Goal: Task Accomplishment & Management: Complete application form

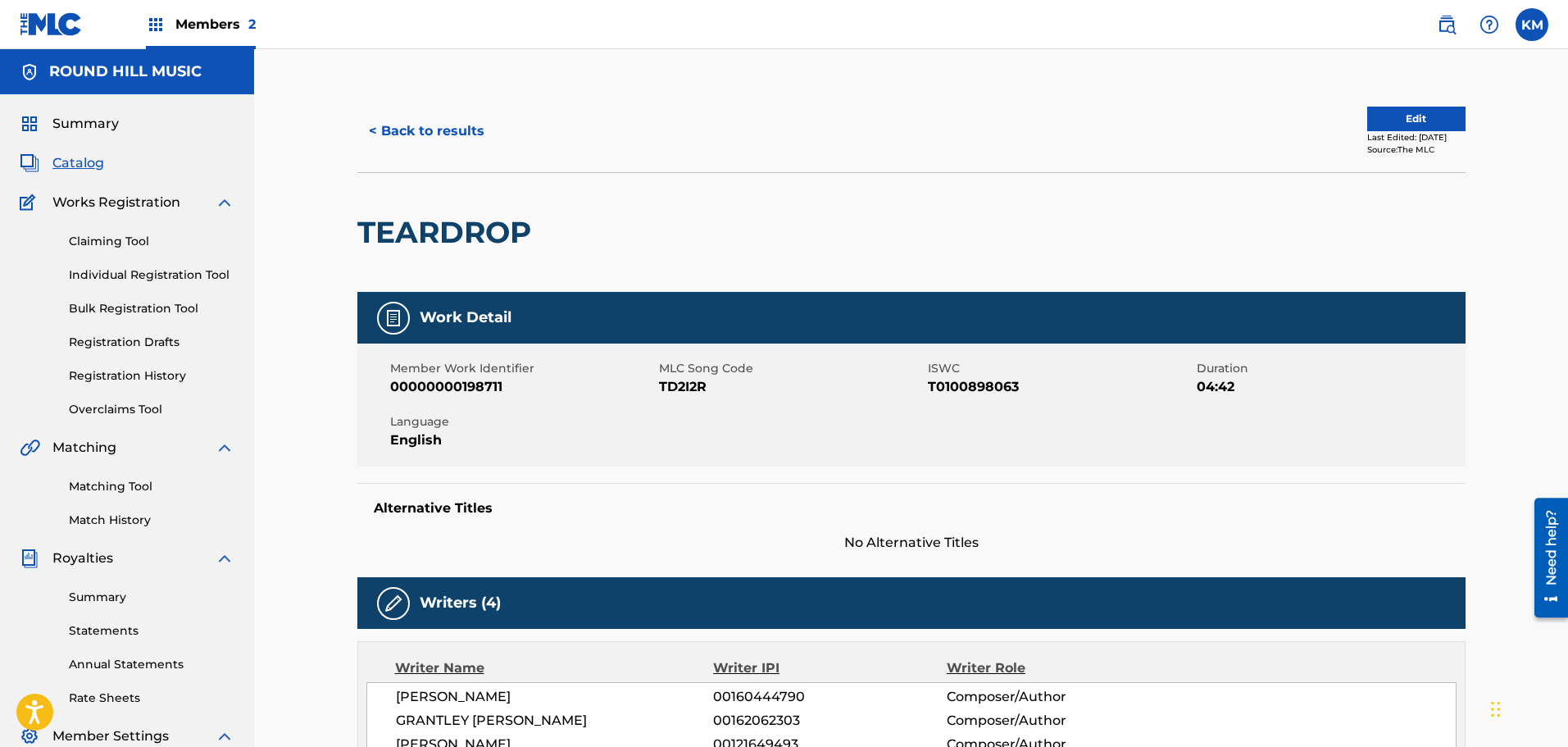
click at [1422, 128] on button "Edit" at bounding box center [1416, 118] width 98 height 25
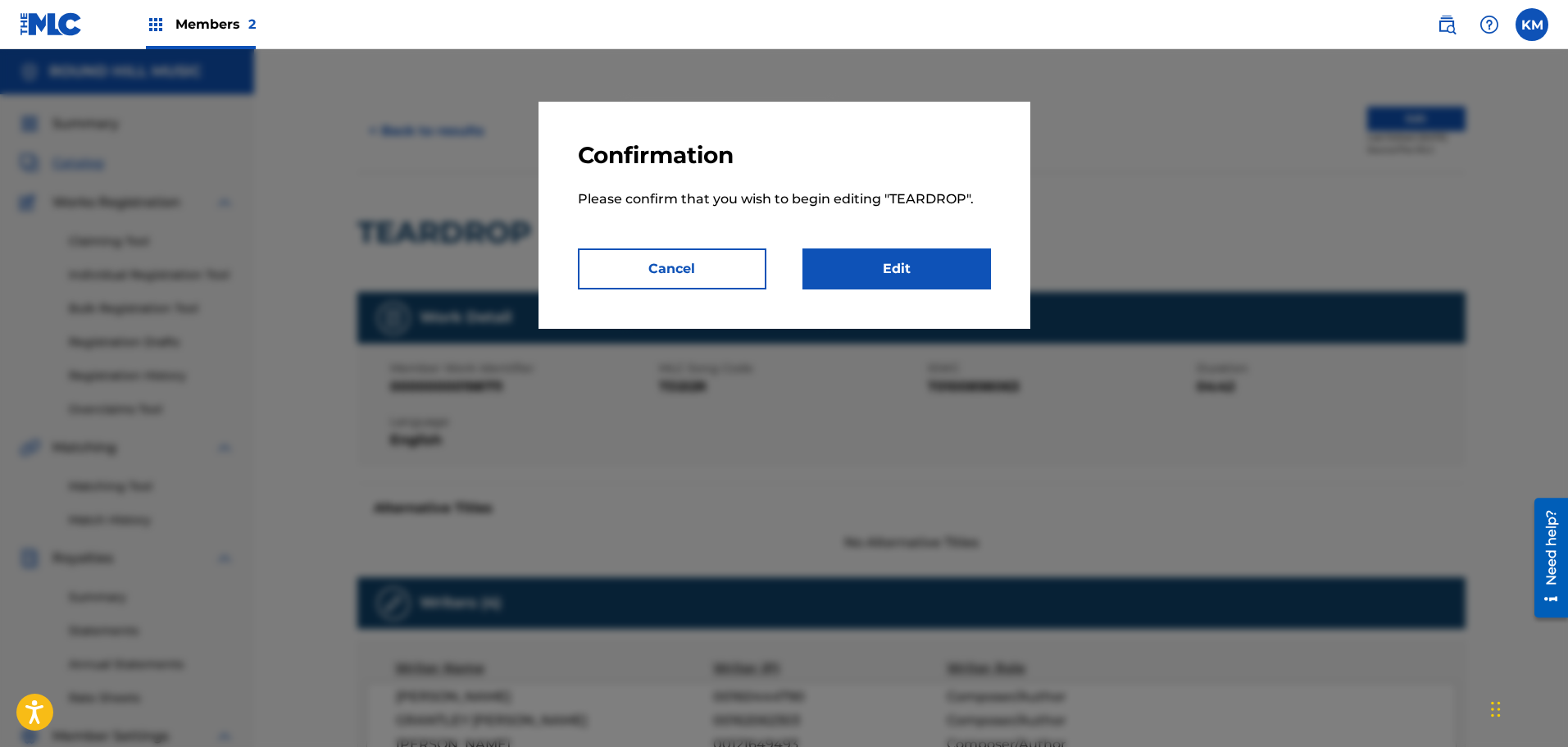
click at [884, 266] on link "Edit" at bounding box center [897, 269] width 188 height 41
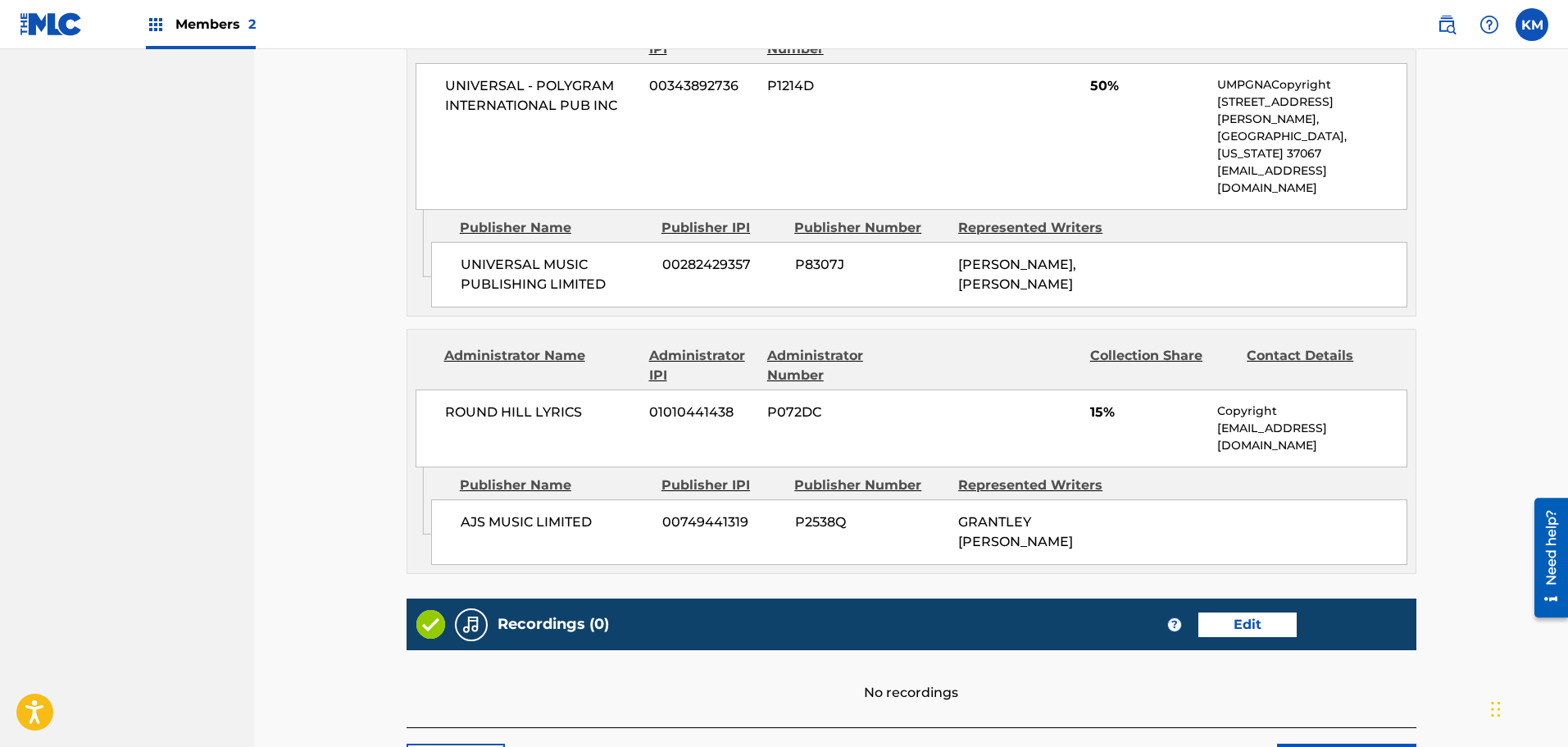
scroll to position [1249, 0]
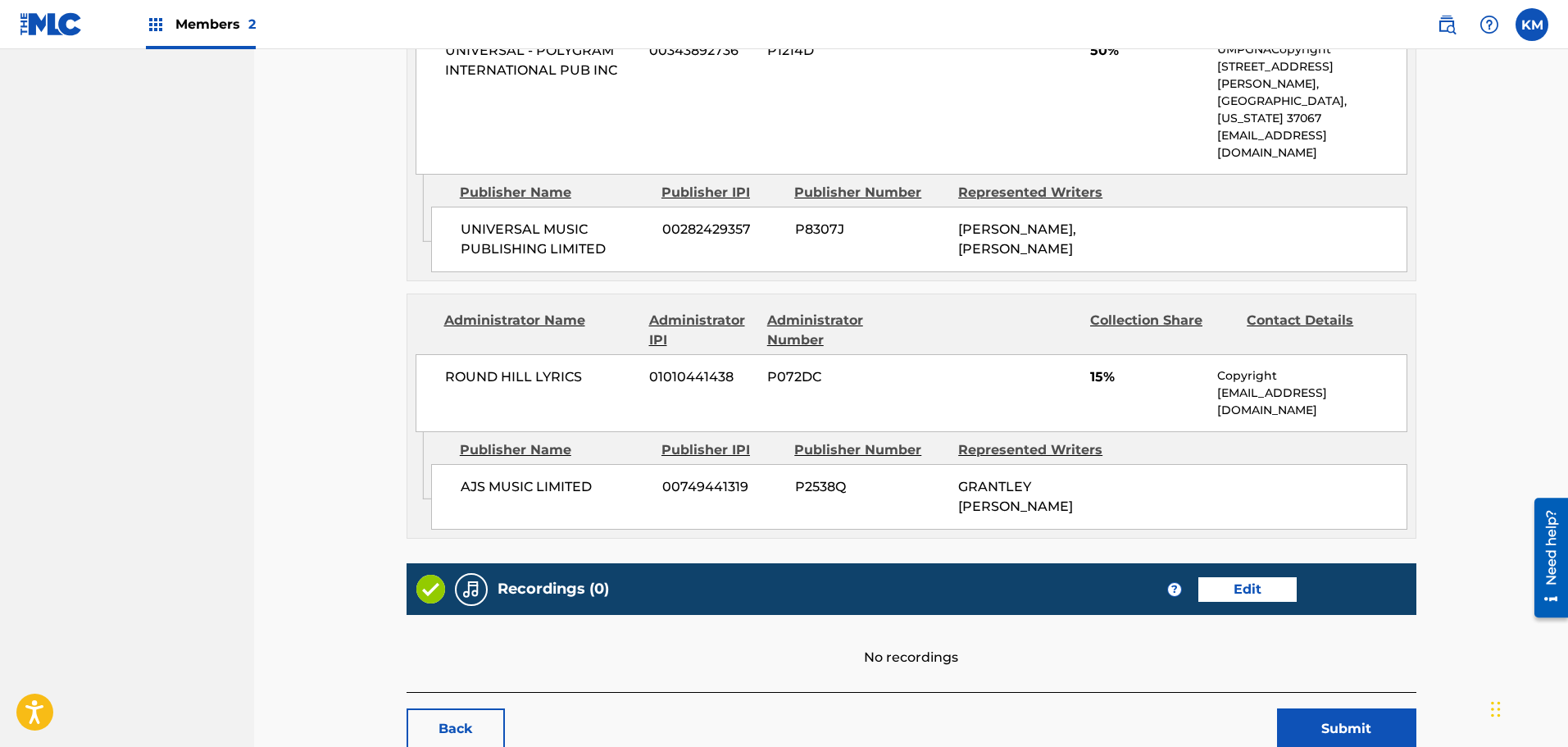
click at [1259, 577] on link "Edit" at bounding box center [1248, 589] width 98 height 25
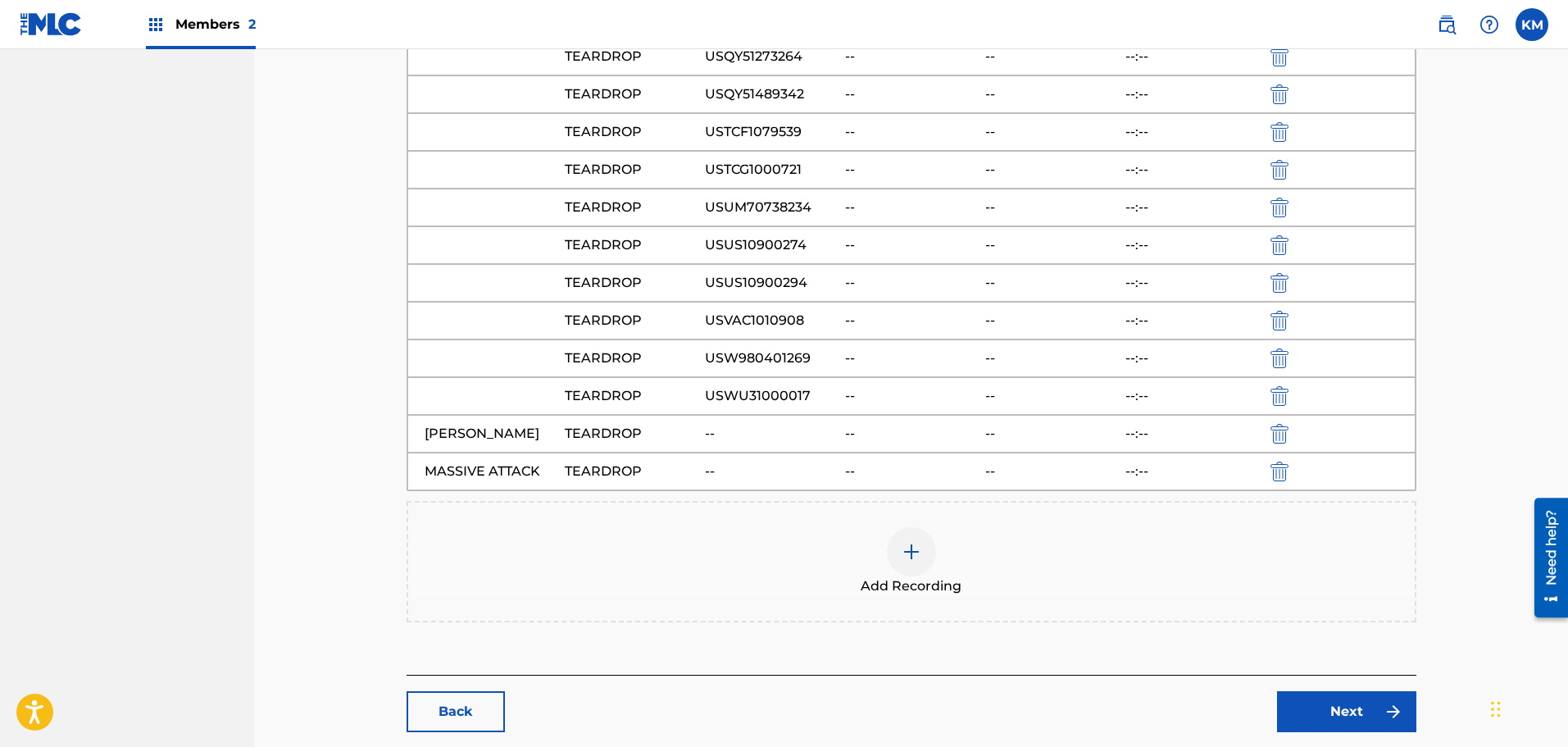
scroll to position [8953, 0]
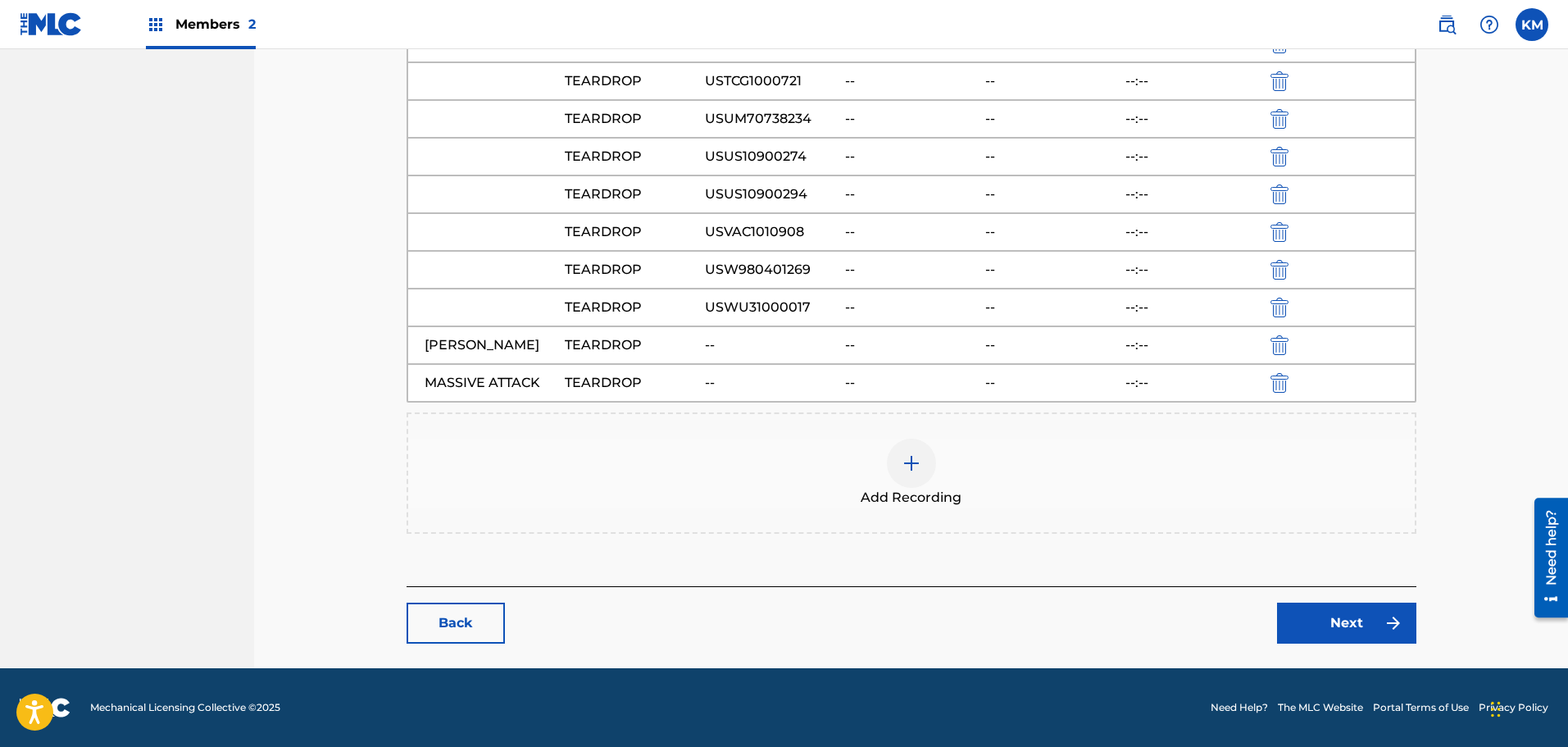
click at [866, 464] on div "Add Recording" at bounding box center [912, 473] width 1007 height 69
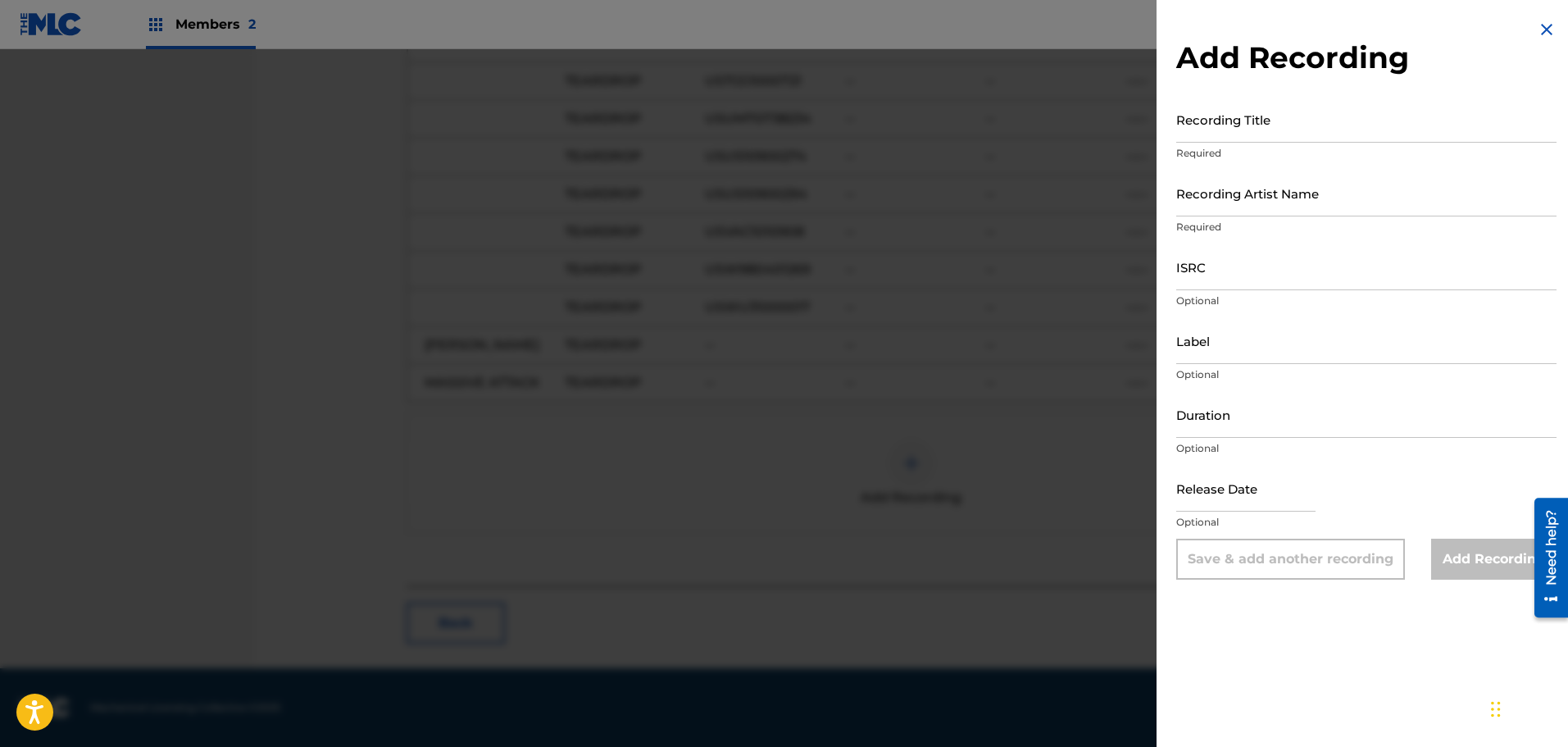
click at [1233, 263] on input "ISRC" at bounding box center [1367, 266] width 380 height 47
paste input "QZZ8A2516433"
type input "QZZ8A2516433"
click at [1258, 199] on input "Recording Artist Name" at bounding box center [1367, 193] width 380 height 47
type input "GEEK MUSIC"
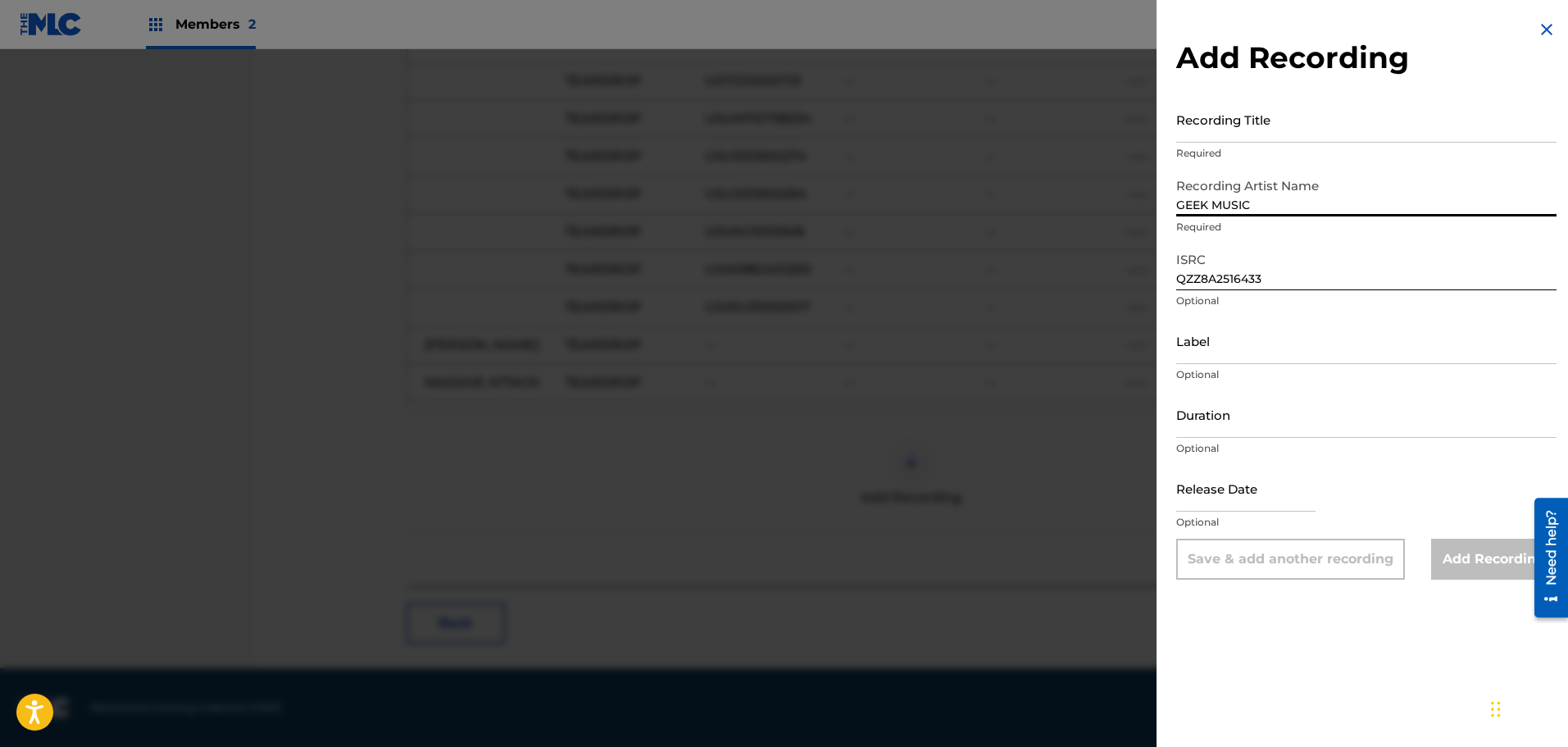
click at [1259, 343] on input "Label" at bounding box center [1367, 340] width 380 height 47
type input "GEEK MUSIC"
click at [1231, 418] on input "Duration" at bounding box center [1367, 415] width 380 height 47
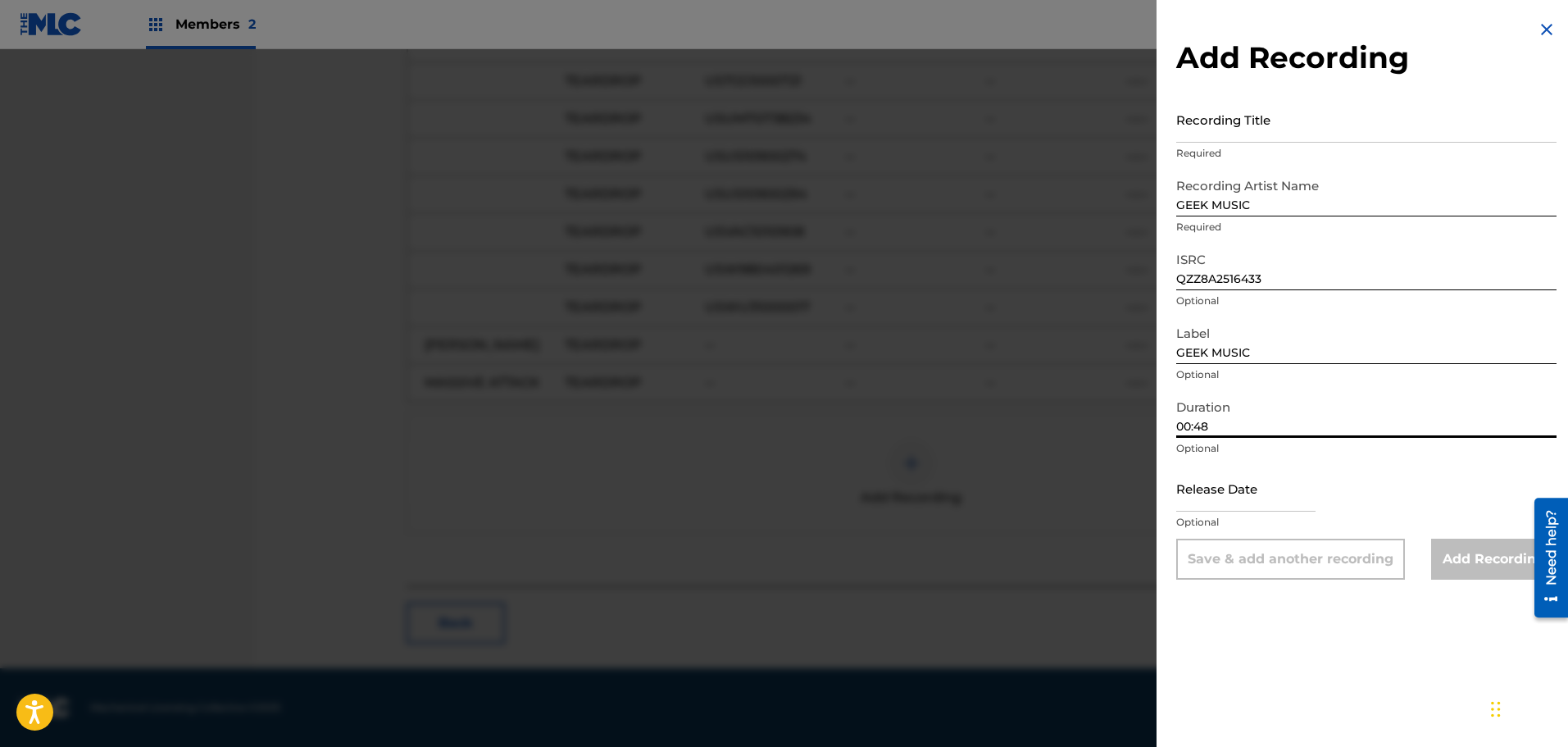
type input "00:48"
select select "7"
select select "2025"
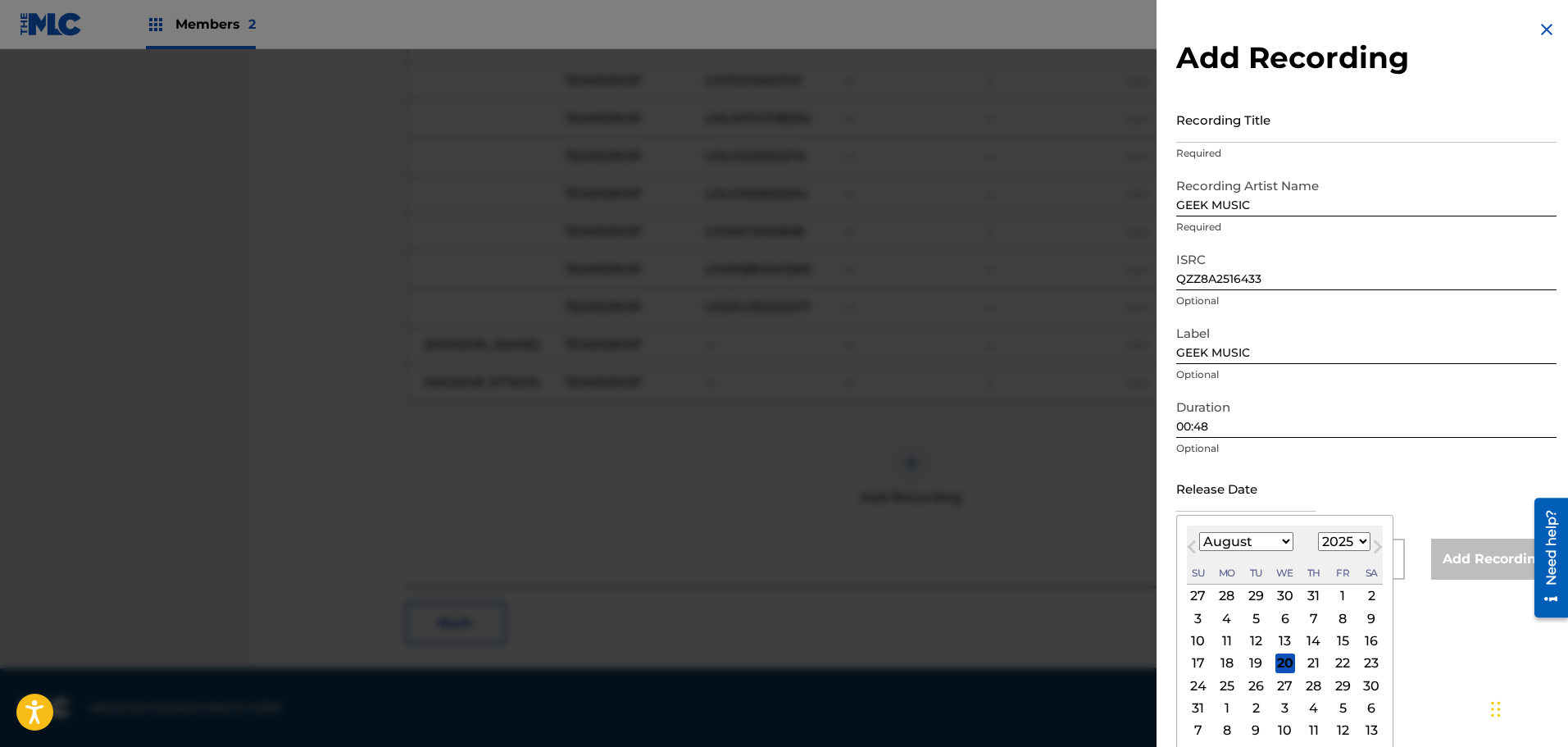
click at [1226, 486] on input "text" at bounding box center [1246, 488] width 140 height 47
click at [1215, 535] on select "January February March April May June July August September October November De…" at bounding box center [1247, 541] width 94 height 19
click at [1227, 660] on div "18" at bounding box center [1227, 663] width 20 height 20
type input "[DATE]"
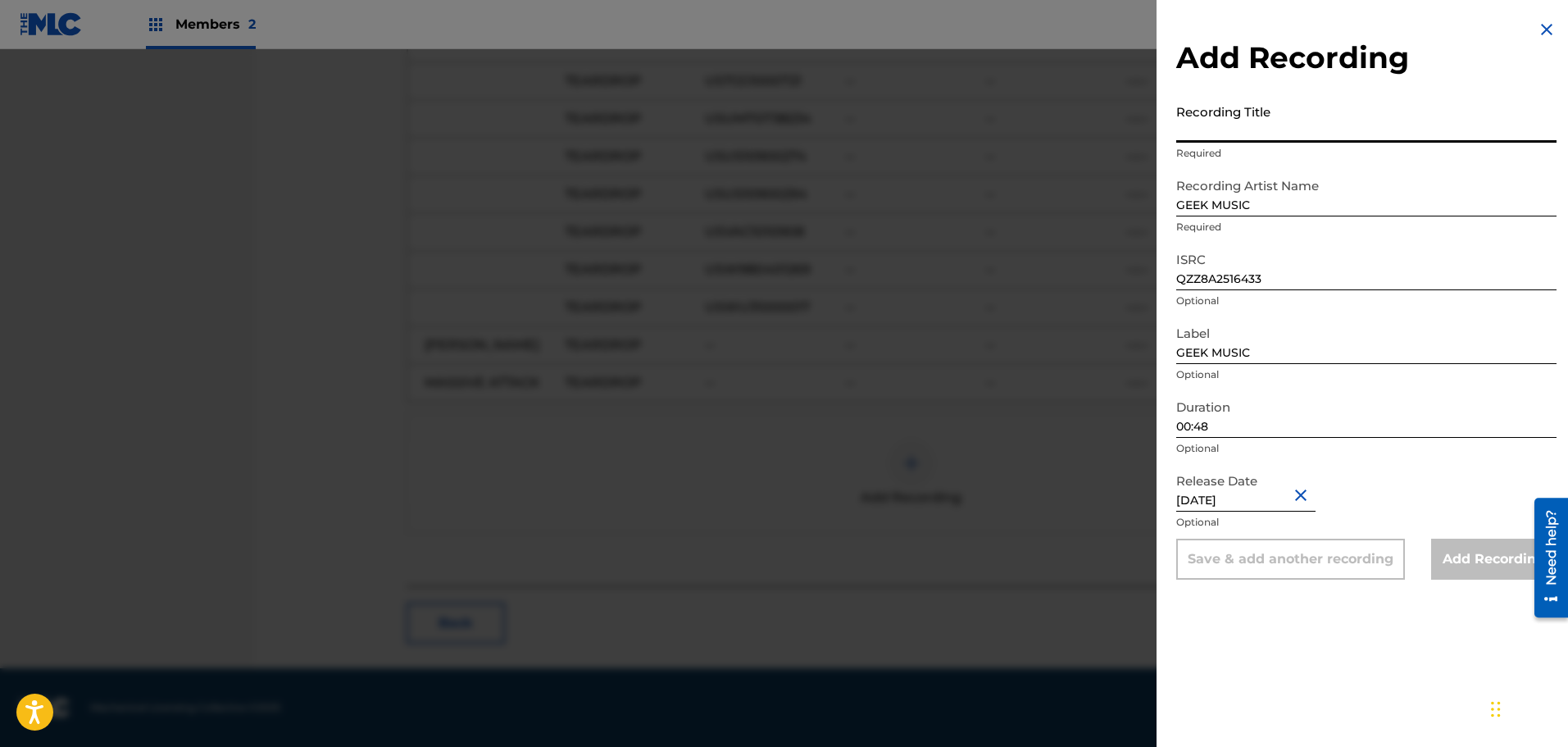
click at [1242, 130] on input "Recording Title" at bounding box center [1367, 119] width 380 height 47
click at [1179, 113] on input "Recording Title" at bounding box center [1367, 119] width 380 height 47
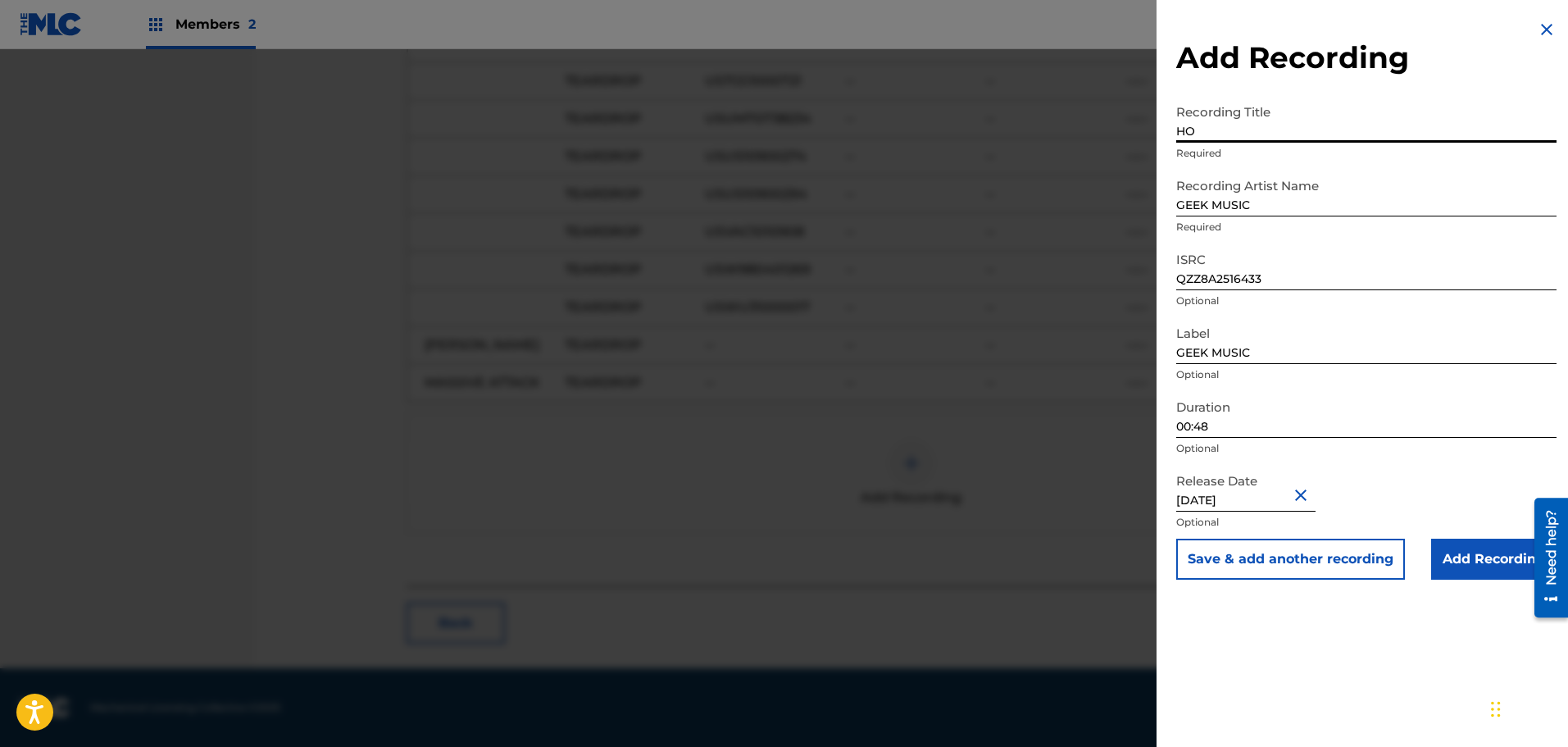
type input "H"
type input "House Main Theme (From "House")"
click at [1456, 566] on input "Add Recording" at bounding box center [1493, 559] width 125 height 41
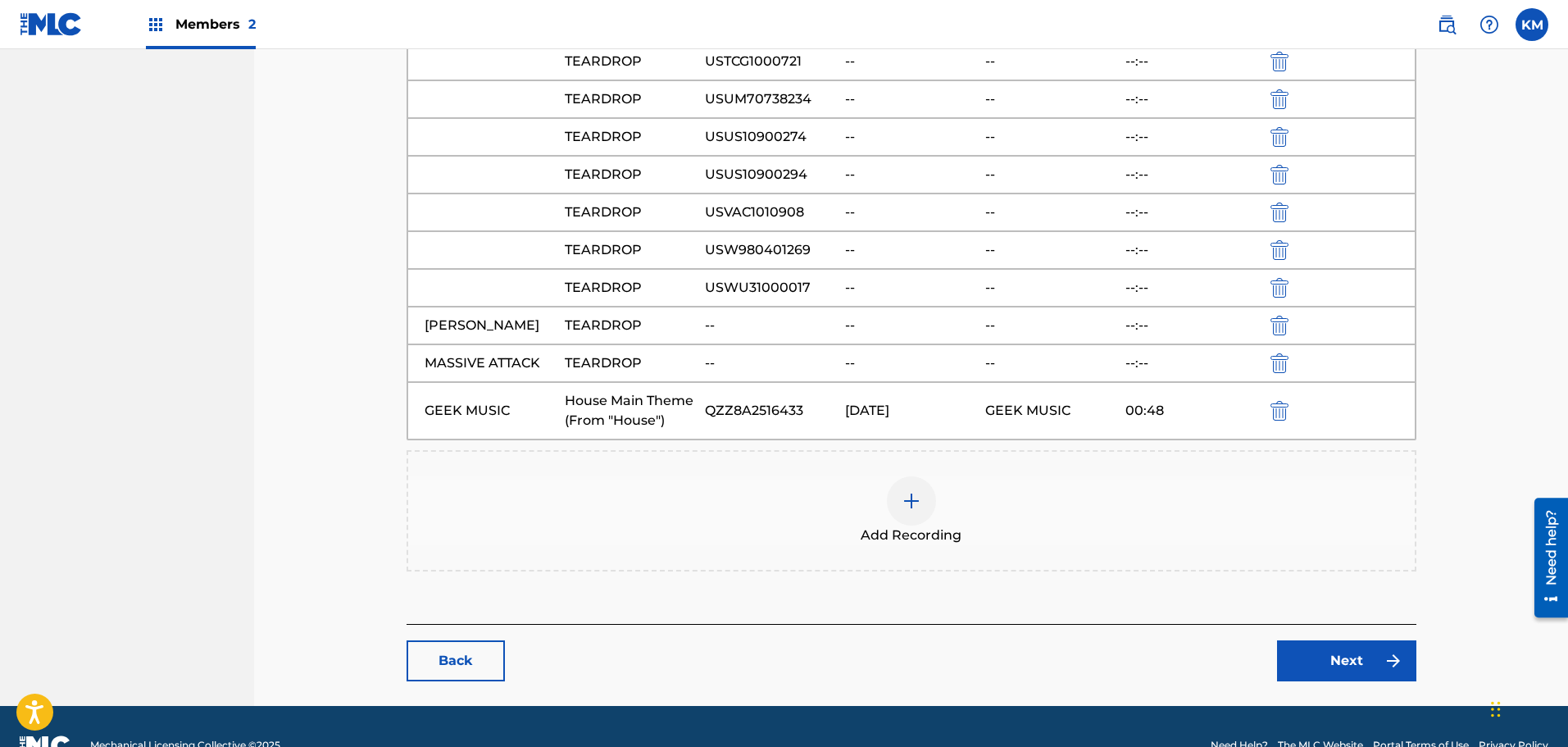
click at [1366, 678] on link "Next" at bounding box center [1346, 661] width 140 height 41
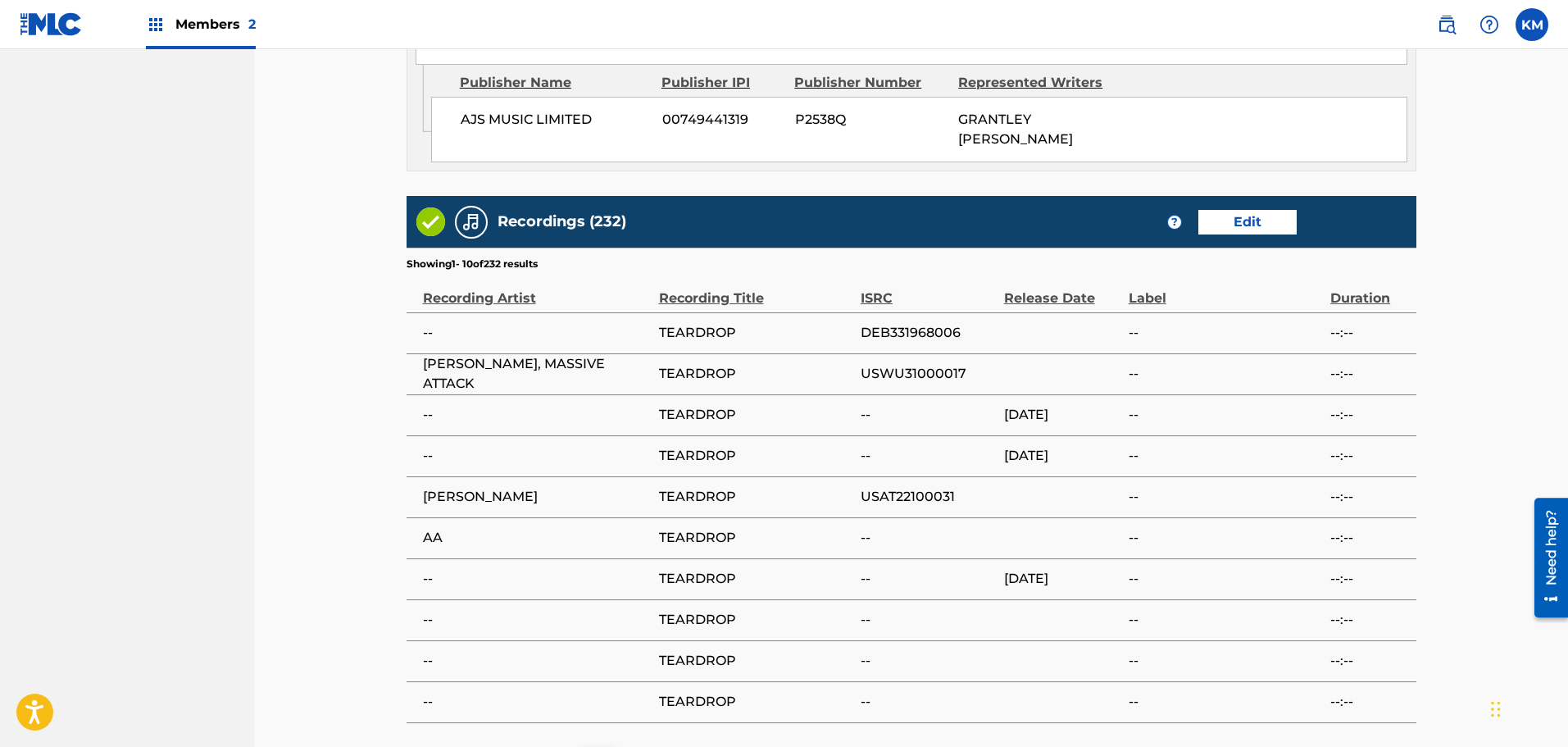
scroll to position [1732, 0]
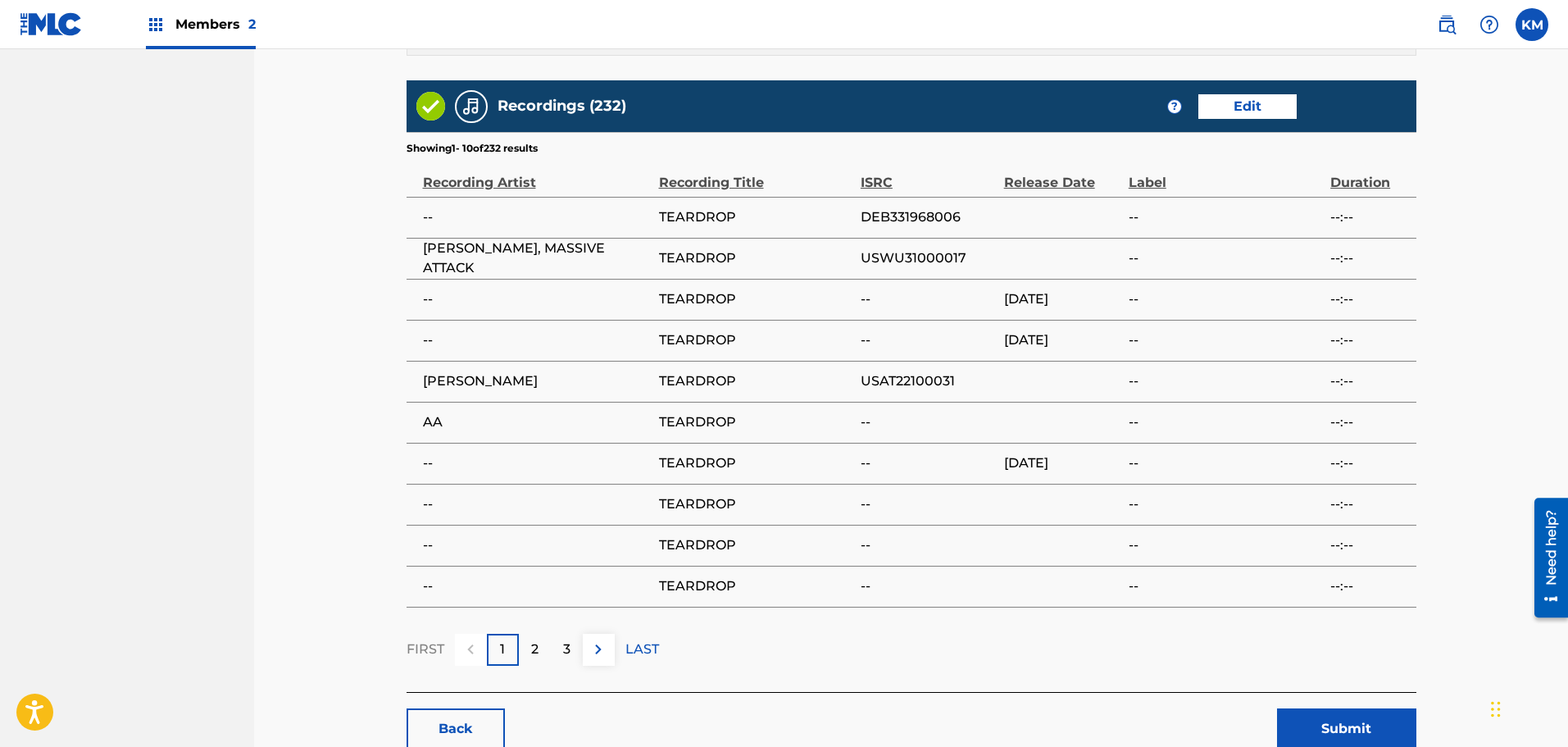
click at [1340, 708] on button "Submit" at bounding box center [1346, 729] width 140 height 41
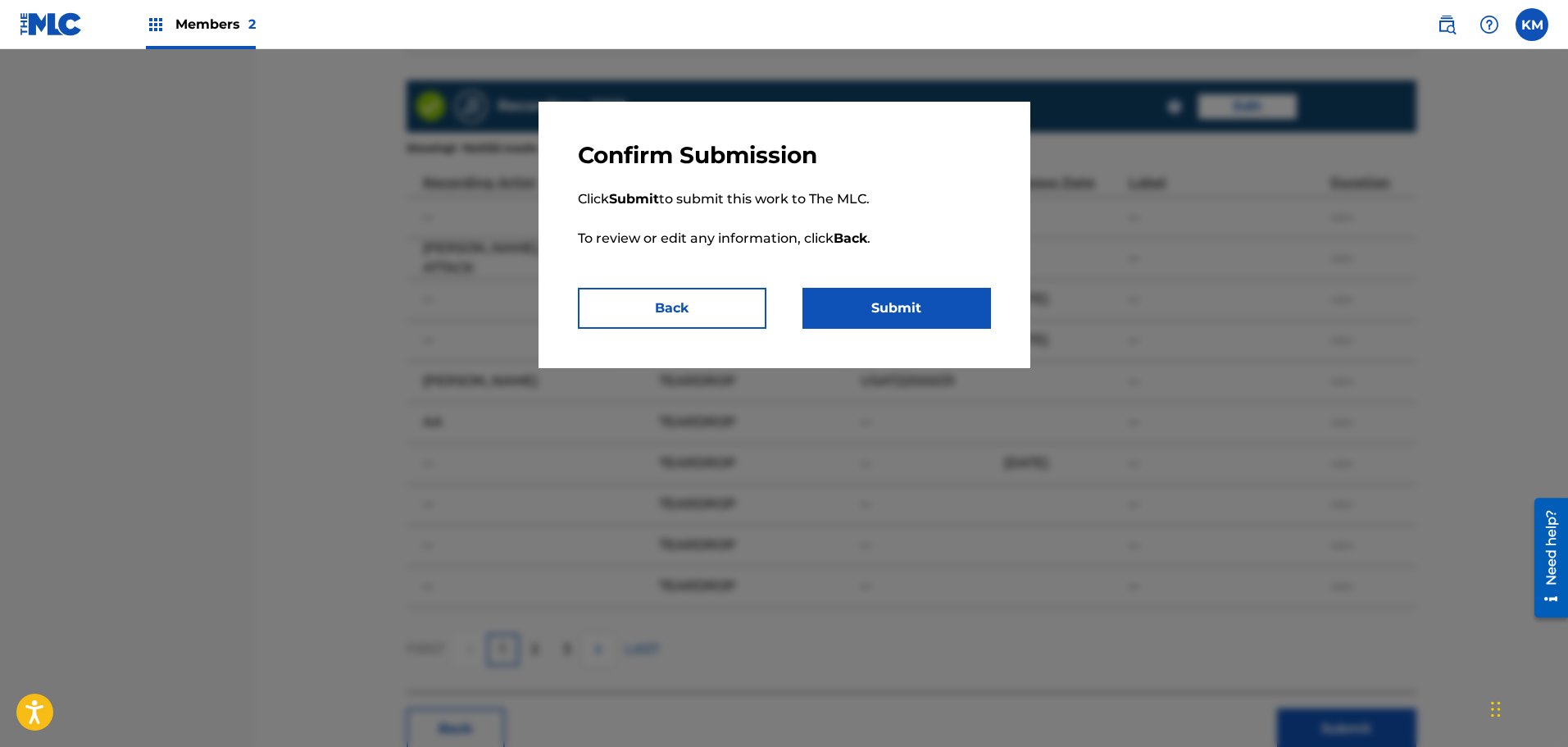
click at [866, 306] on button "Submit" at bounding box center [897, 308] width 188 height 41
